Goal: Information Seeking & Learning: Check status

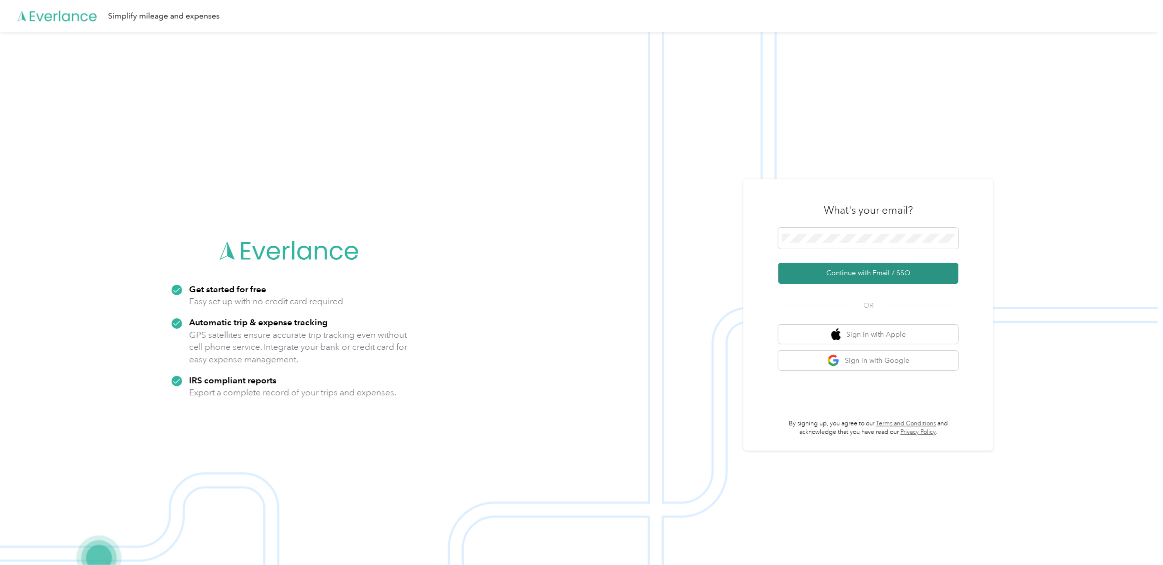
click at [850, 271] on button "Continue with Email / SSO" at bounding box center [868, 273] width 180 height 21
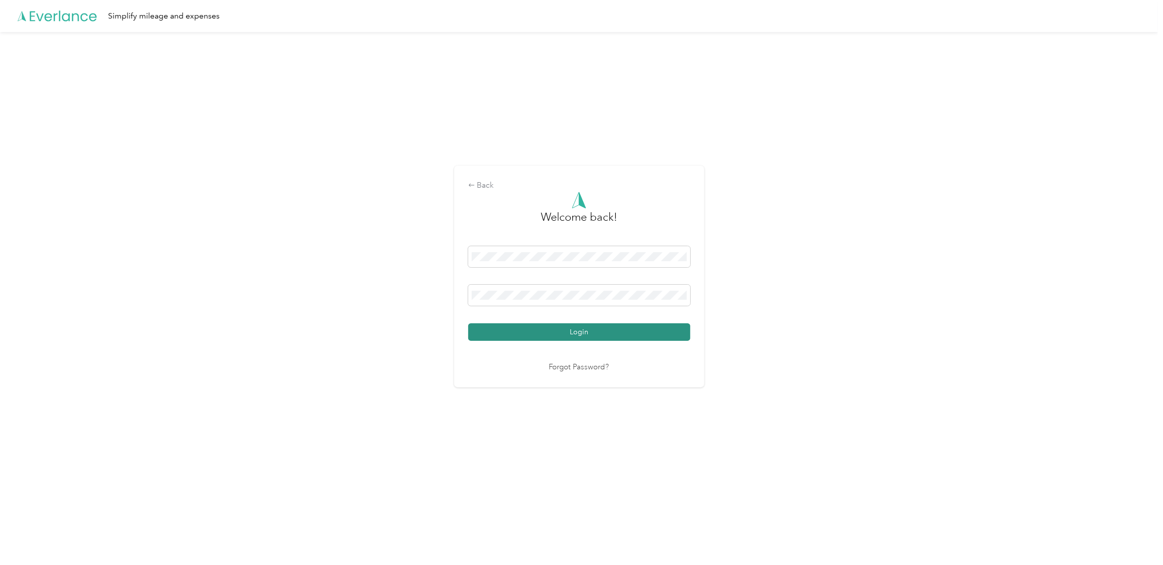
click at [523, 328] on button "Login" at bounding box center [579, 332] width 222 height 18
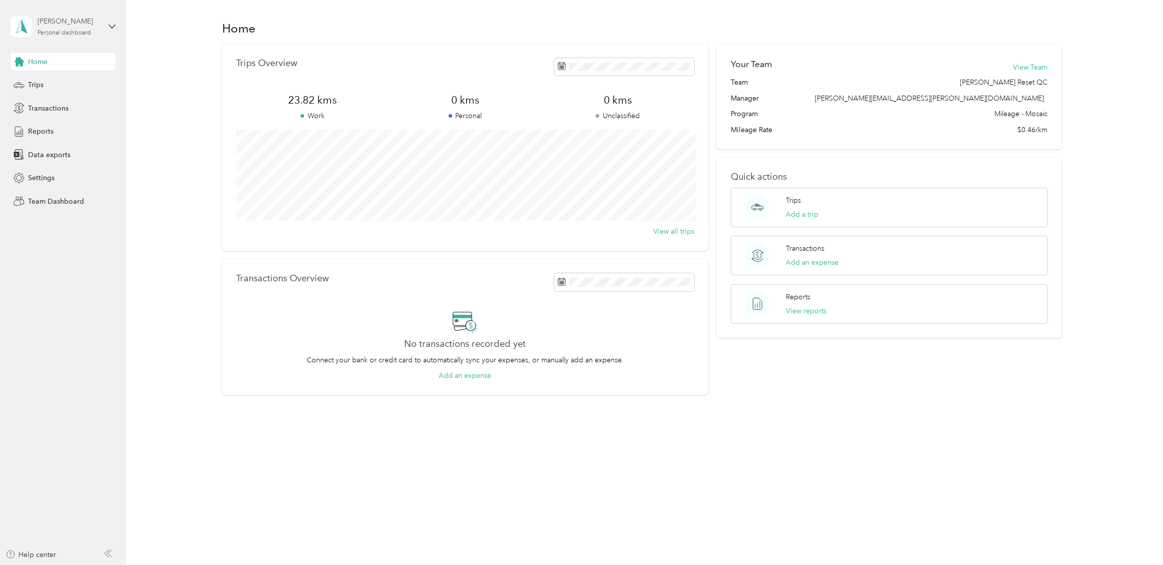
click at [59, 35] on div "Personal dashboard" at bounding box center [65, 33] width 54 height 6
click at [49, 86] on div "Team dashboard" at bounding box center [173, 81] width 310 height 18
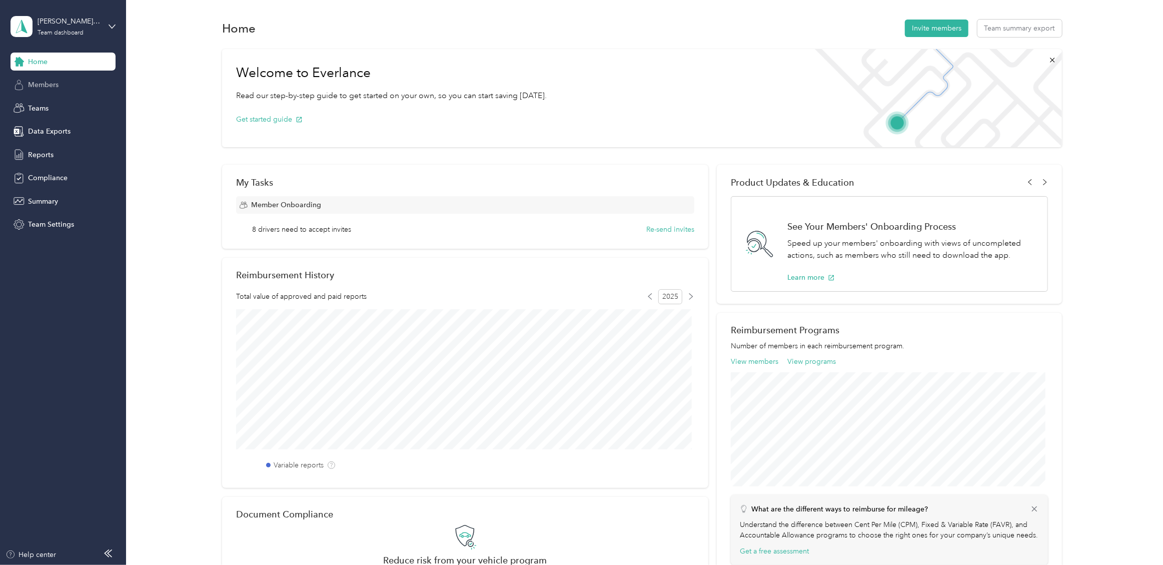
click at [48, 87] on span "Members" at bounding box center [43, 85] width 31 height 11
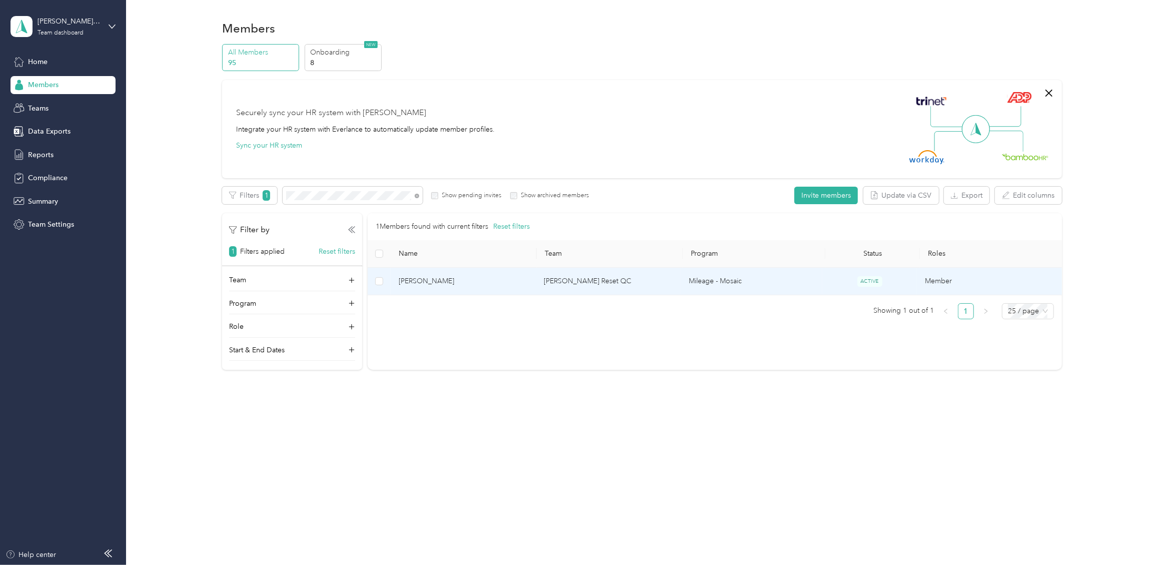
click at [423, 287] on span "[PERSON_NAME]" at bounding box center [463, 281] width 129 height 11
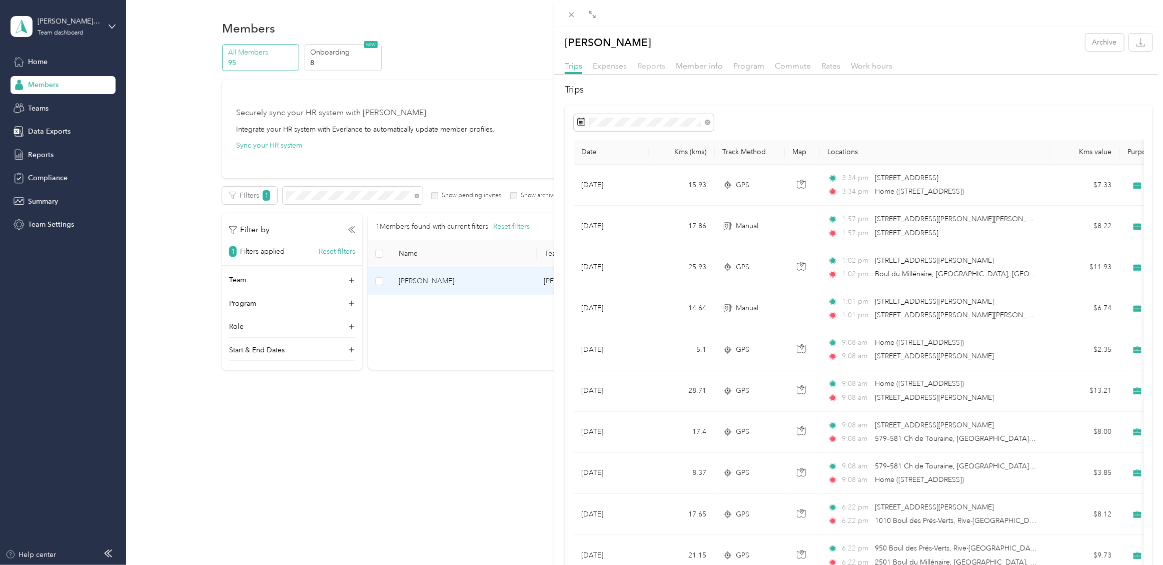
click at [641, 65] on span "Reports" at bounding box center [651, 66] width 28 height 10
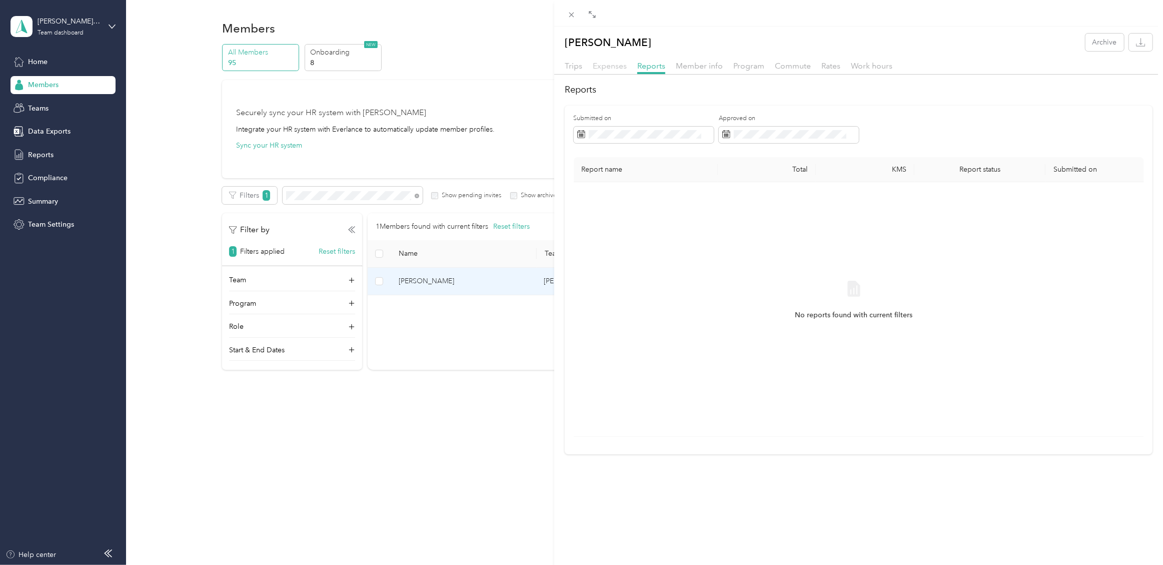
click at [606, 63] on span "Expenses" at bounding box center [610, 66] width 34 height 10
click at [569, 63] on span "Trips" at bounding box center [574, 66] width 18 height 10
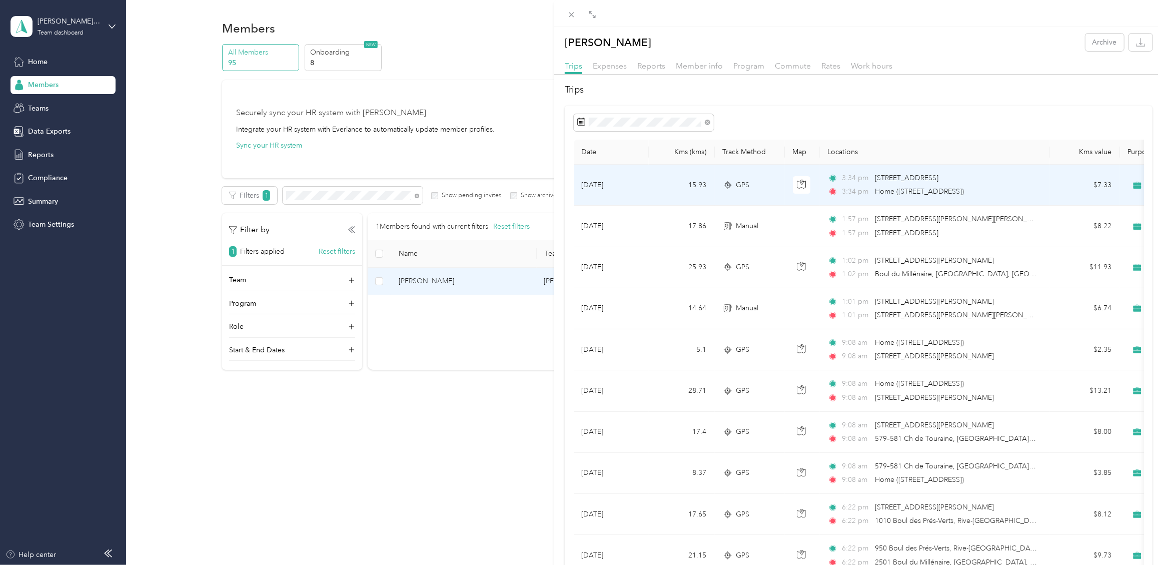
click at [689, 188] on td "15.93" at bounding box center [682, 185] width 66 height 41
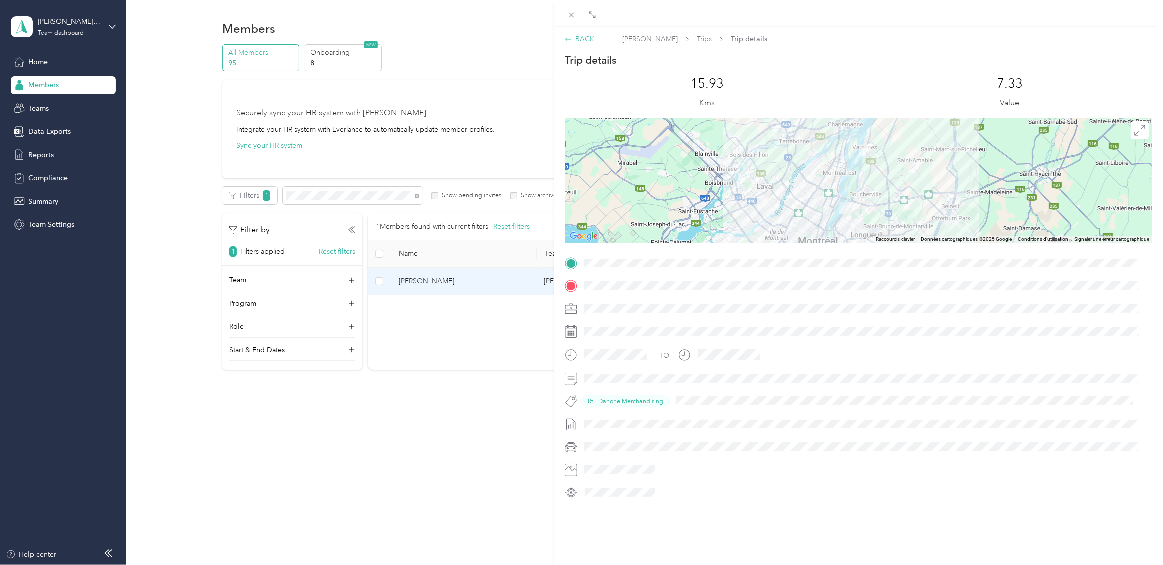
click at [591, 39] on div "BACK" at bounding box center [580, 39] width 30 height 11
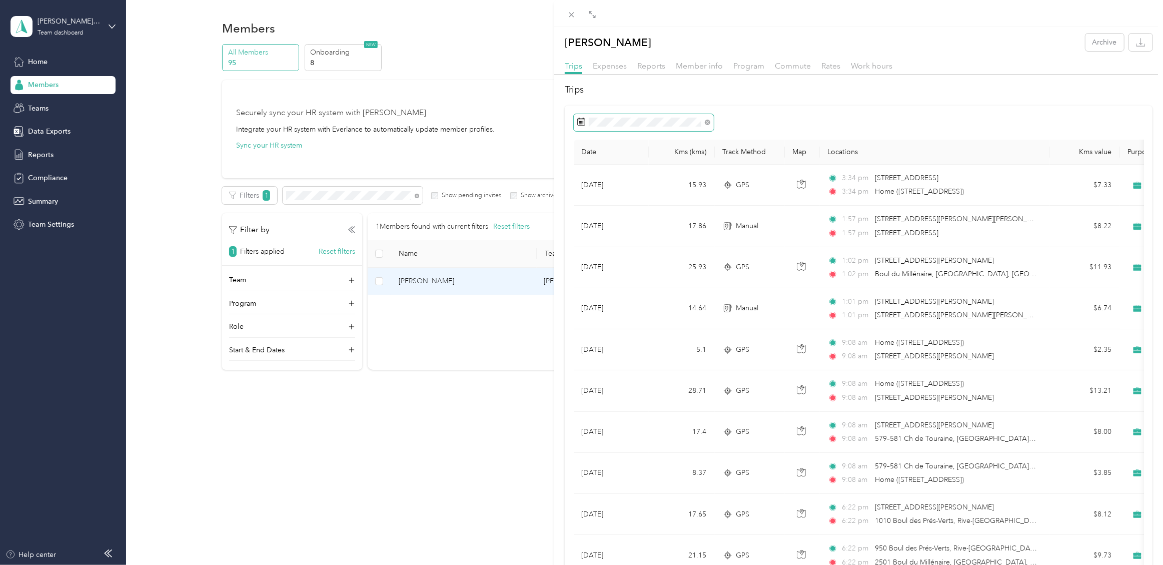
click at [699, 123] on span at bounding box center [644, 122] width 140 height 17
click at [650, 64] on span "Reports" at bounding box center [651, 66] width 28 height 10
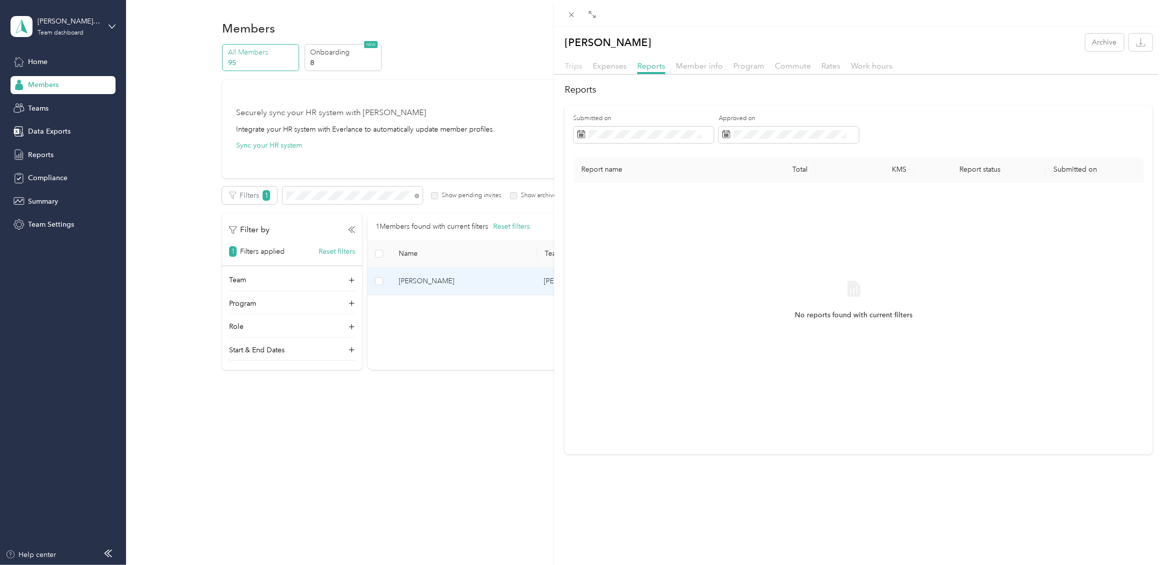
click at [573, 68] on span "Trips" at bounding box center [574, 66] width 18 height 10
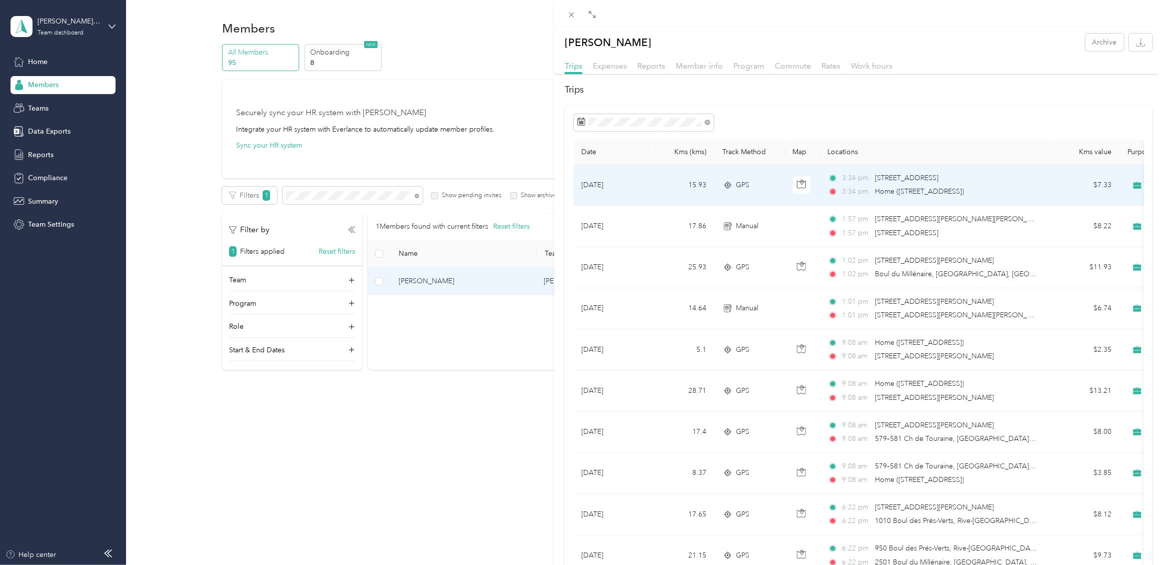
click at [613, 191] on td "[DATE]" at bounding box center [611, 185] width 75 height 41
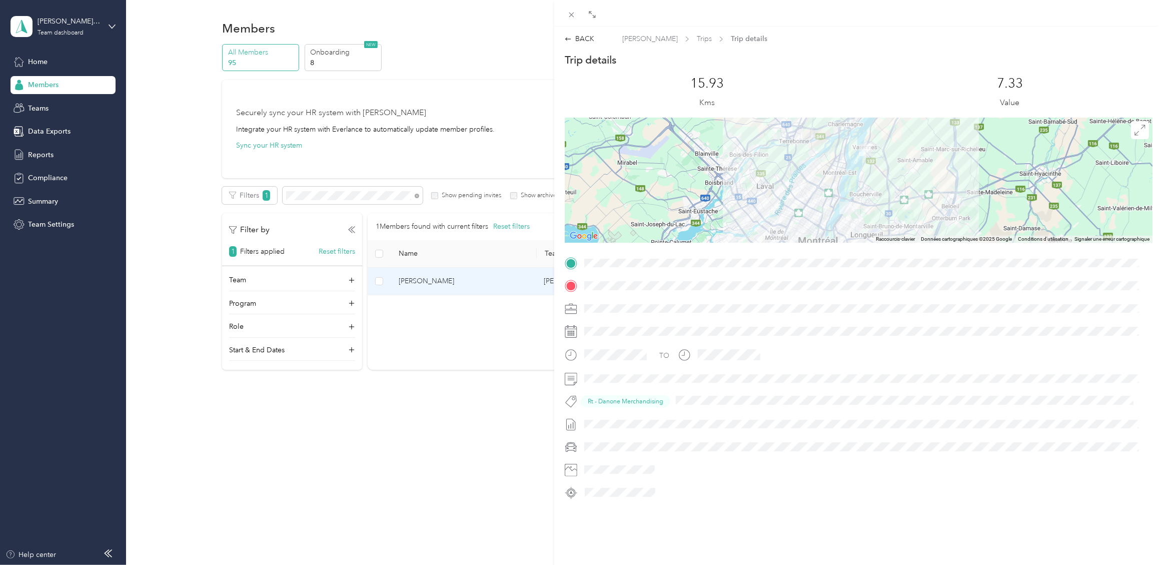
click at [65, 31] on div "BACK [PERSON_NAME] Trips Trip details Trip details This trip cannot be edited b…" at bounding box center [581, 282] width 1163 height 565
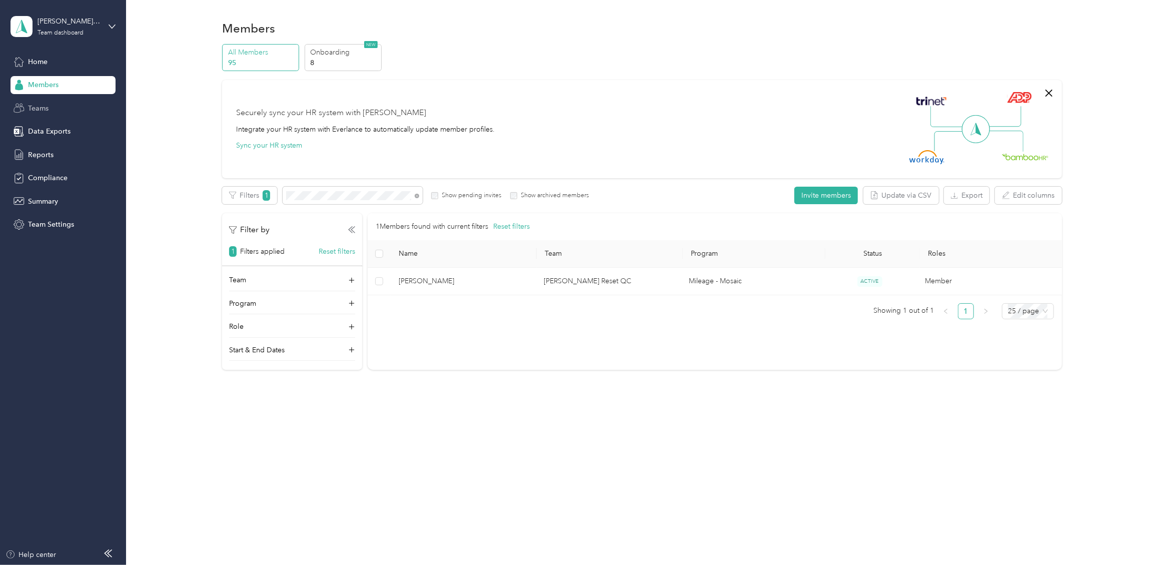
click at [39, 107] on span "Teams" at bounding box center [38, 108] width 21 height 11
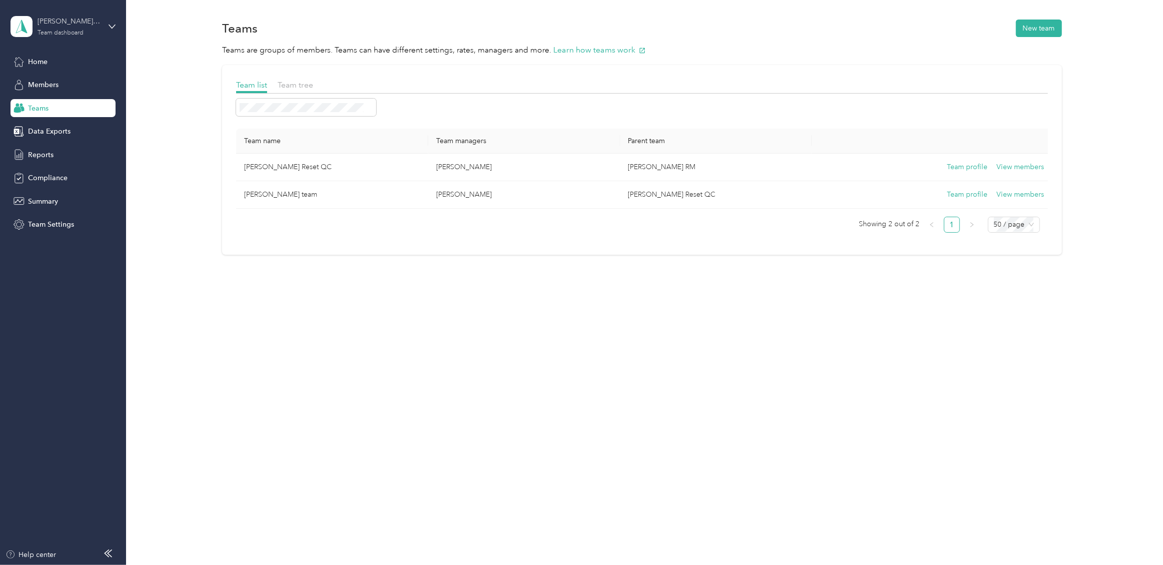
click at [58, 33] on div "Team dashboard" at bounding box center [61, 33] width 46 height 6
click at [46, 102] on div "Personal dashboard" at bounding box center [50, 105] width 63 height 11
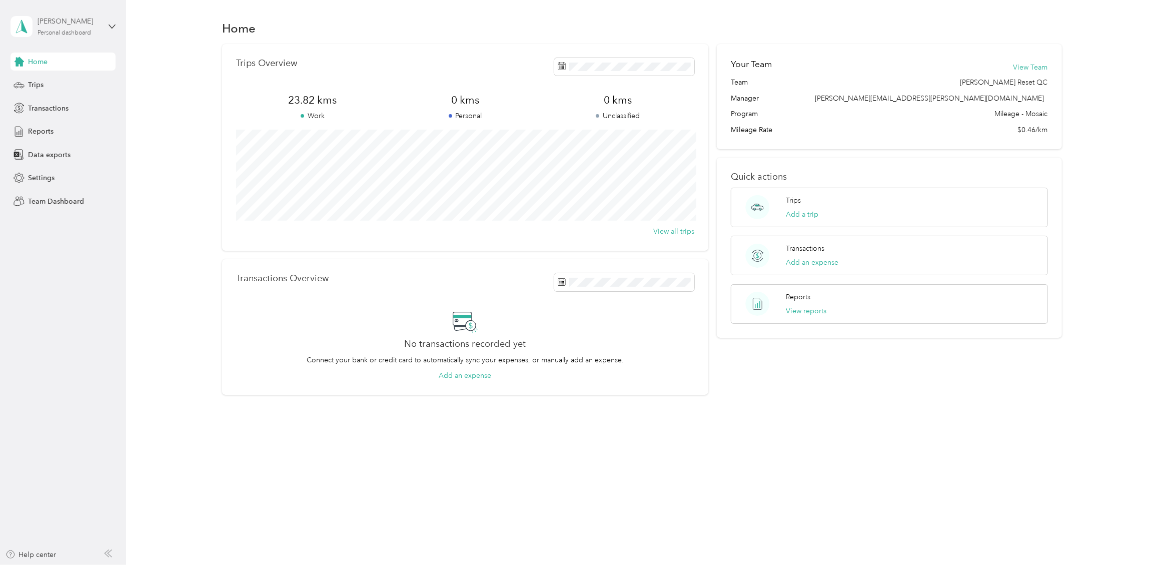
click at [65, 35] on div "Personal dashboard" at bounding box center [65, 33] width 54 height 6
click at [53, 84] on div "Team dashboard" at bounding box center [173, 82] width 310 height 18
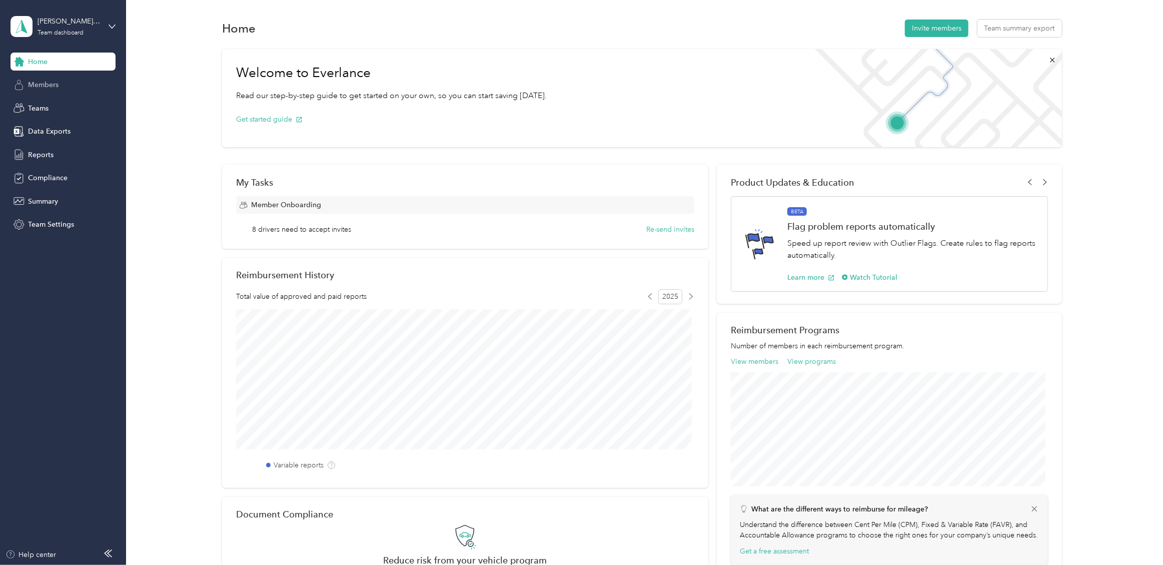
click at [45, 87] on span "Members" at bounding box center [43, 85] width 31 height 11
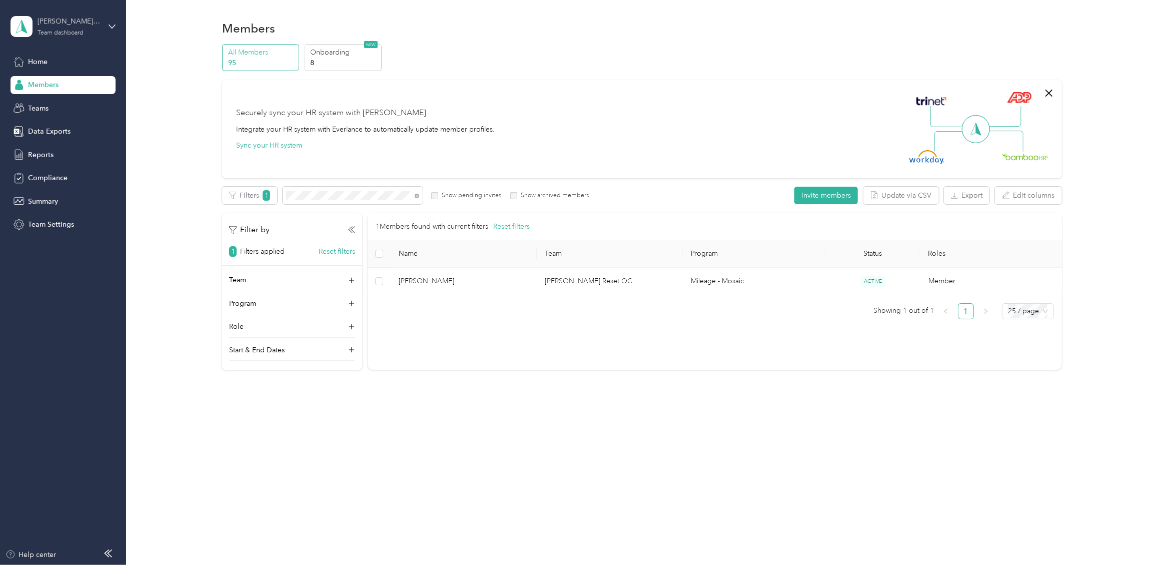
click at [63, 33] on div "Team dashboard" at bounding box center [61, 33] width 46 height 6
click at [48, 83] on div "Team dashboard" at bounding box center [173, 83] width 310 height 18
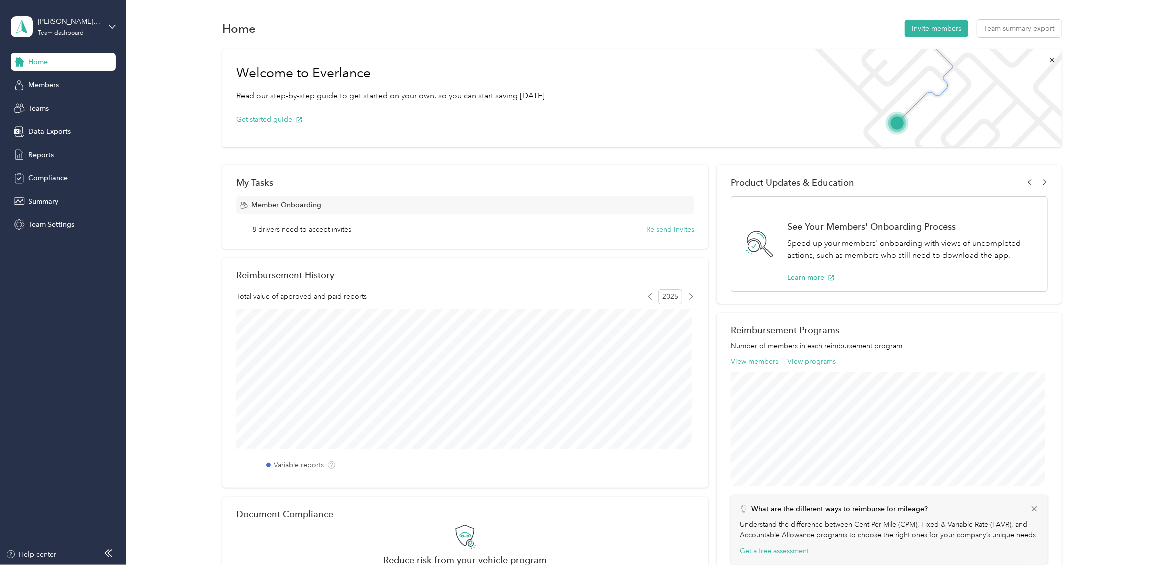
click at [48, 83] on span "Members" at bounding box center [43, 85] width 31 height 11
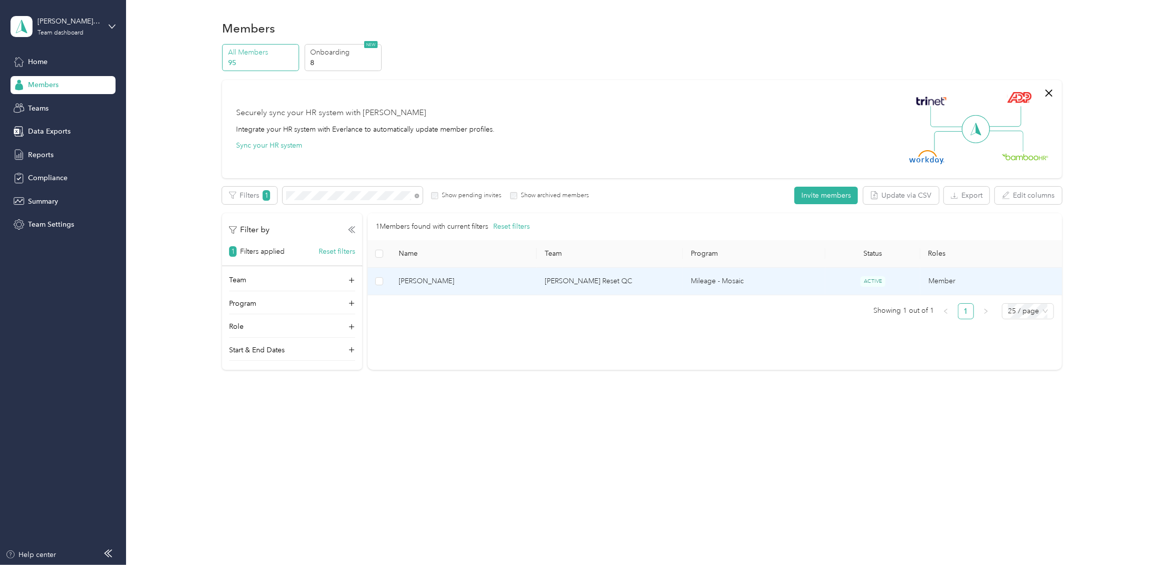
click at [415, 286] on span "[PERSON_NAME]" at bounding box center [464, 281] width 130 height 11
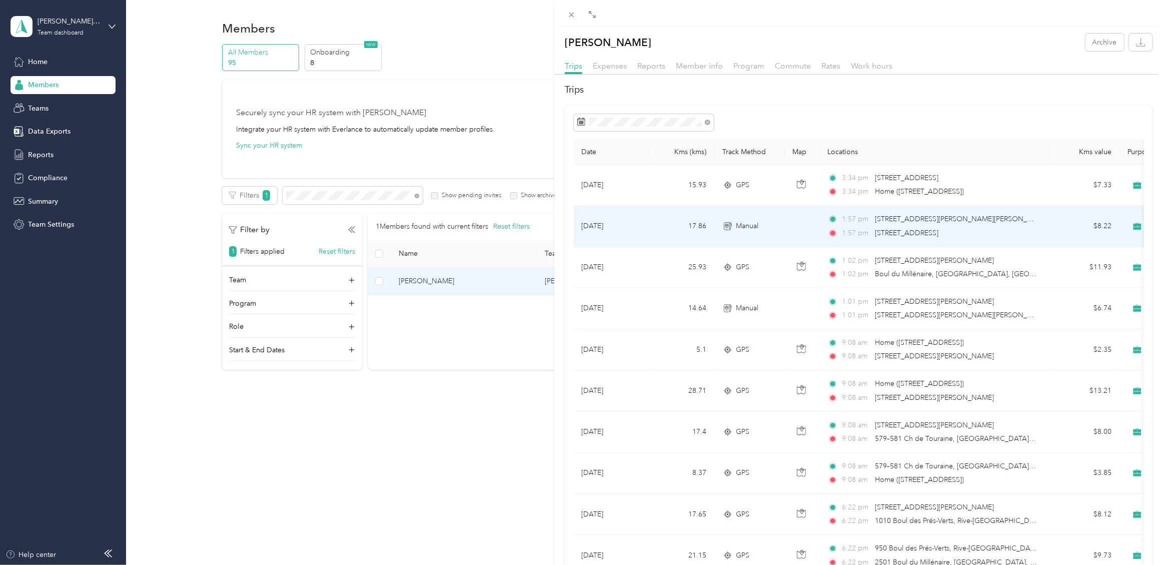
click at [640, 228] on td "[DATE]" at bounding box center [611, 226] width 75 height 41
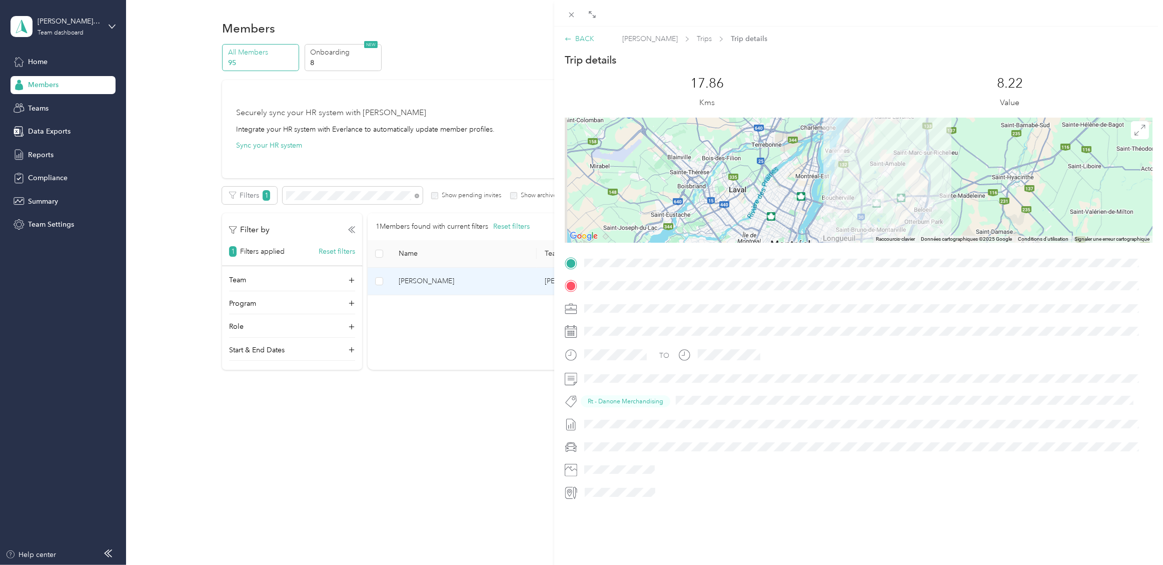
click at [571, 39] on icon at bounding box center [568, 39] width 7 height 7
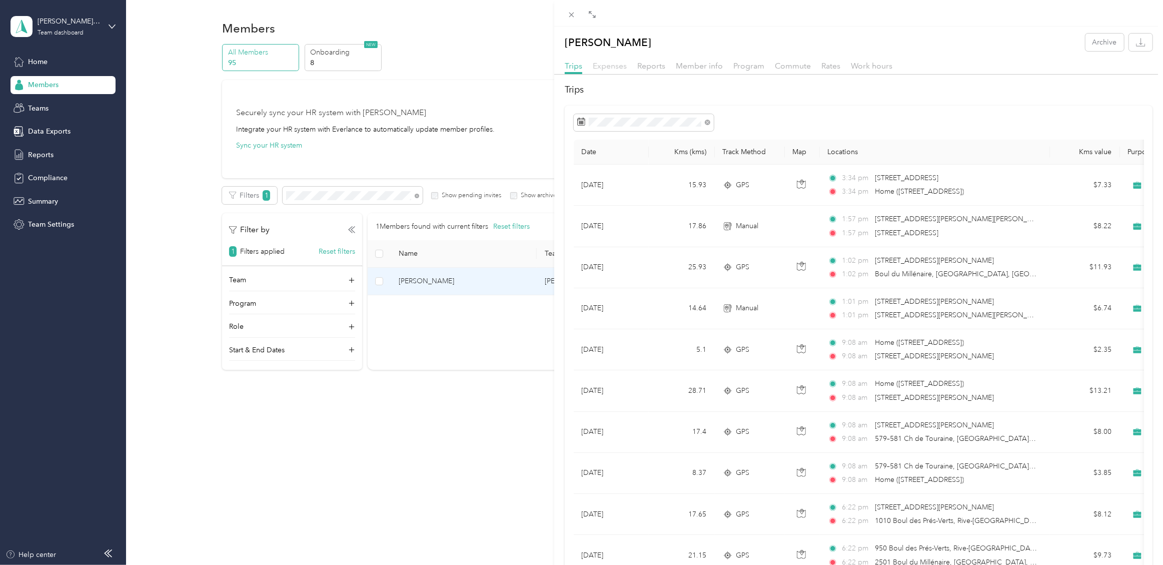
click at [607, 67] on span "Expenses" at bounding box center [610, 66] width 34 height 10
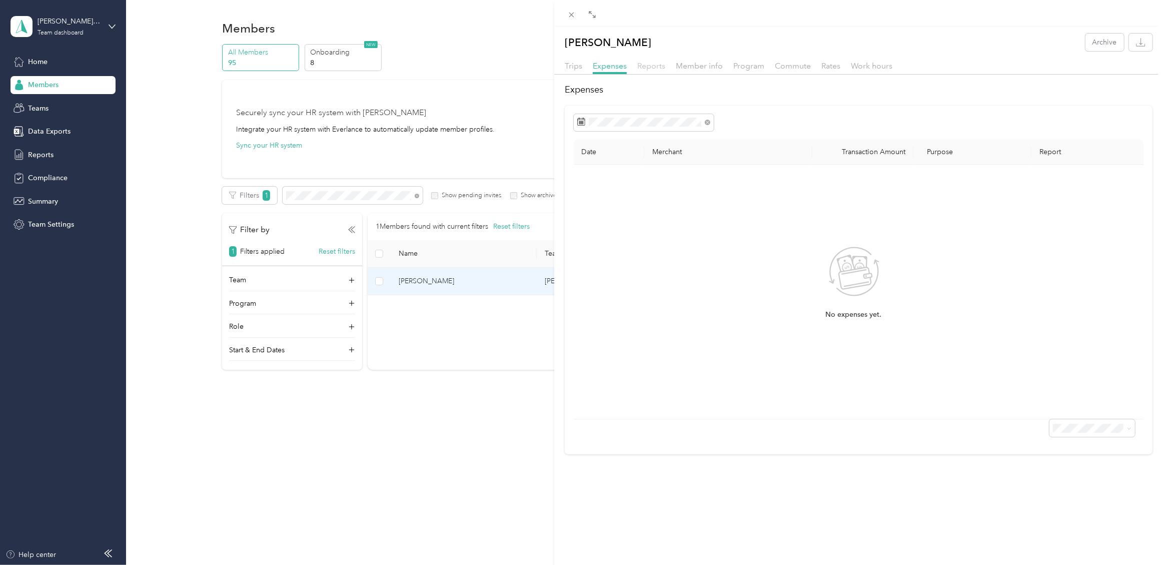
click at [651, 66] on span "Reports" at bounding box center [651, 66] width 28 height 10
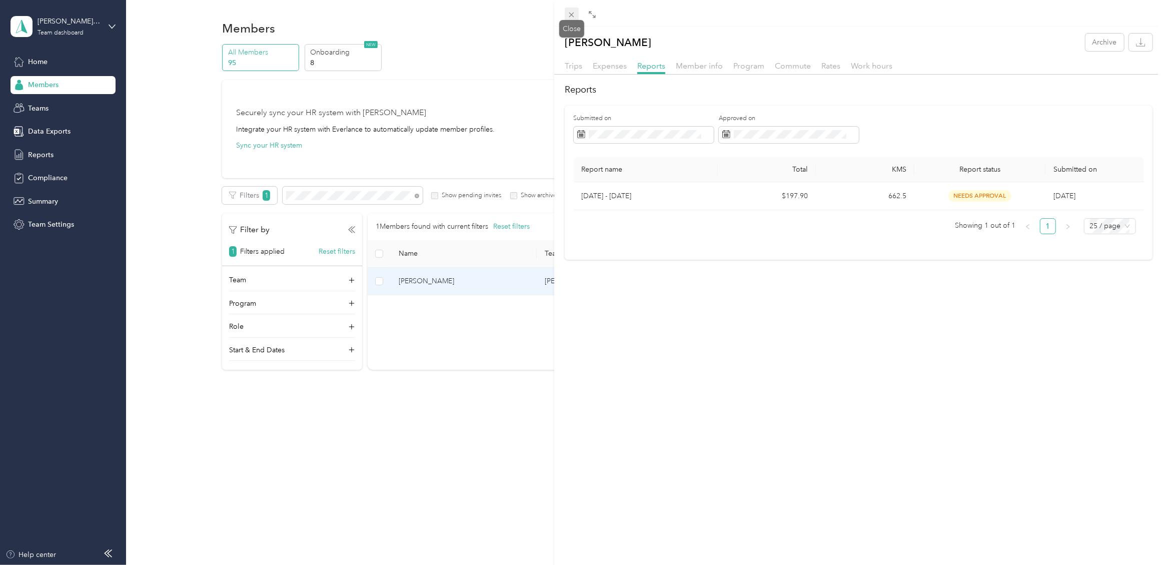
click at [568, 13] on icon at bounding box center [571, 15] width 9 height 9
